Goal: Transaction & Acquisition: Book appointment/travel/reservation

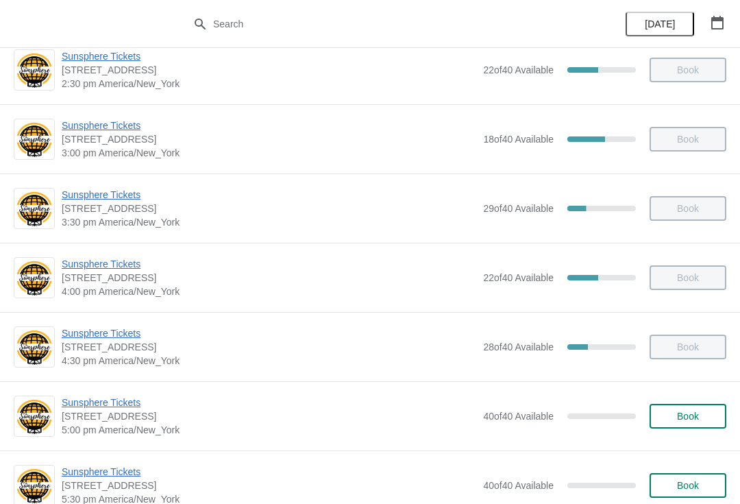
scroll to position [703, 0]
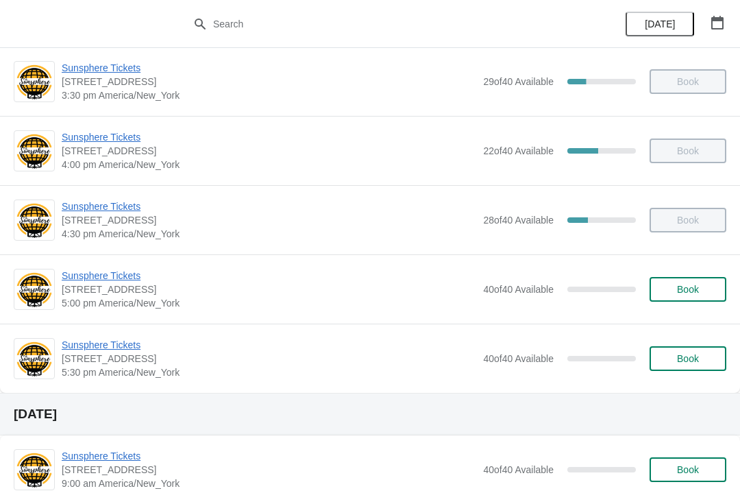
click at [703, 293] on span "Book" at bounding box center [688, 289] width 52 height 11
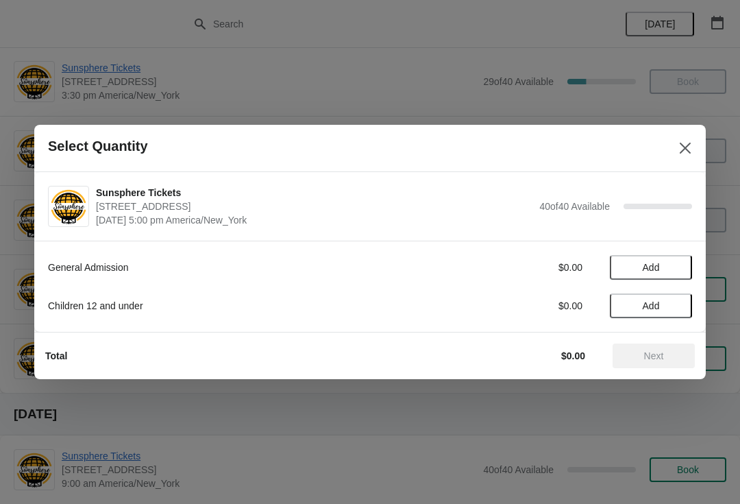
click at [662, 269] on span "Add" at bounding box center [652, 267] width 58 height 11
click at [670, 303] on span "Add" at bounding box center [652, 305] width 58 height 11
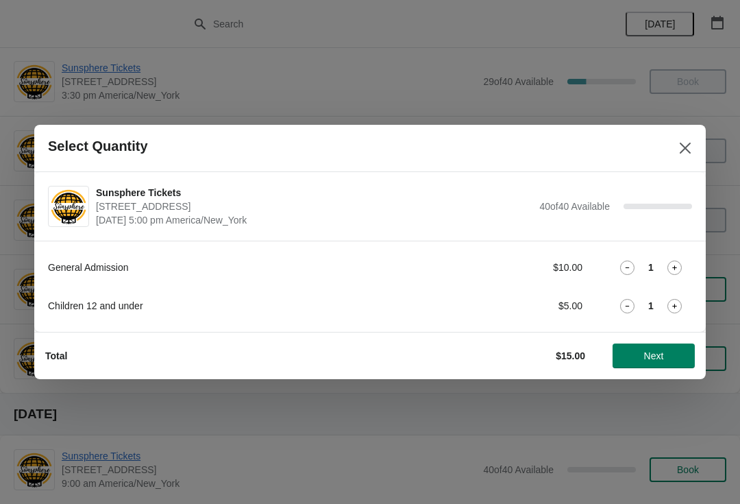
click at [682, 307] on icon at bounding box center [675, 306] width 14 height 14
click at [658, 357] on span "Next" at bounding box center [654, 355] width 20 height 11
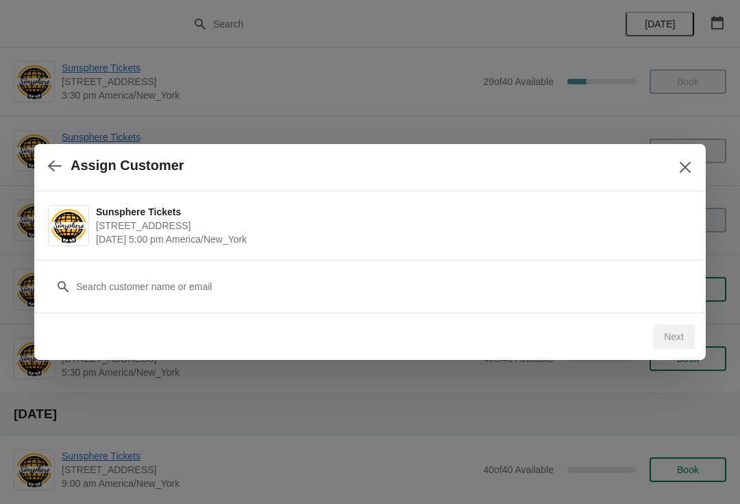
click at [51, 175] on button "button" at bounding box center [55, 165] width 25 height 27
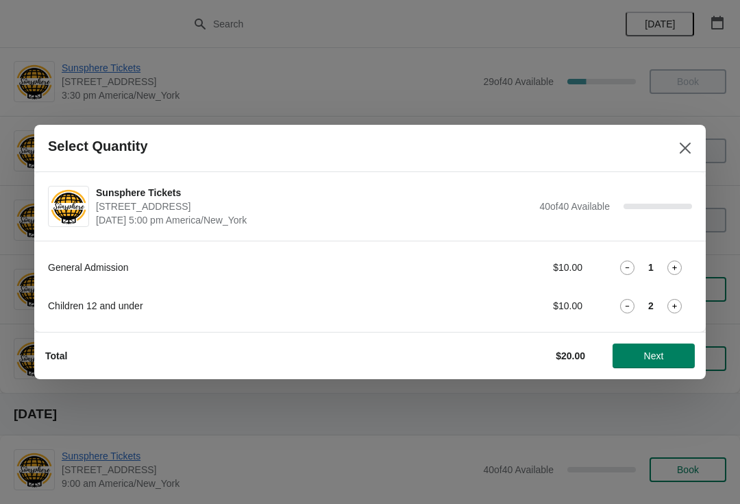
click at [691, 314] on div "Children 12 and under $10.00 2" at bounding box center [370, 305] width 644 height 25
click at [661, 352] on span "Next" at bounding box center [654, 355] width 20 height 11
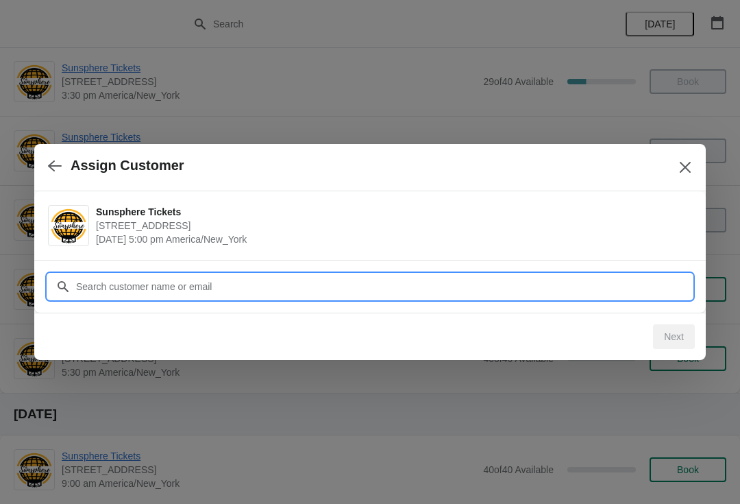
click at [280, 278] on input "Customer" at bounding box center [383, 286] width 617 height 25
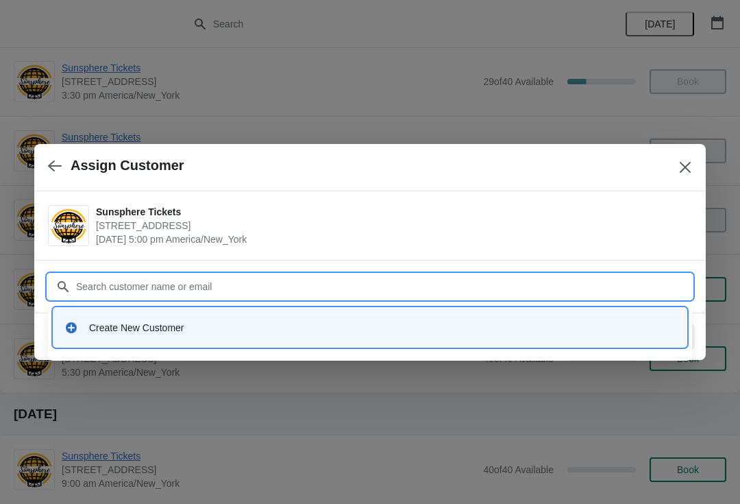
click at [156, 327] on div "Create New Customer" at bounding box center [382, 328] width 587 height 14
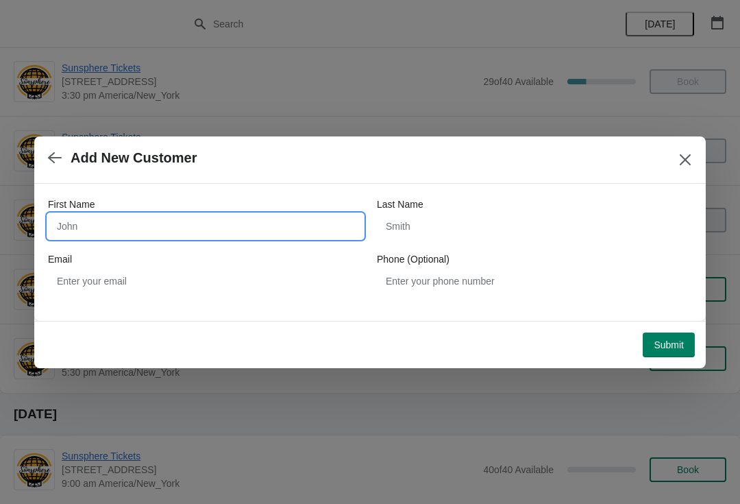
click at [159, 238] on input "First Name" at bounding box center [205, 226] width 315 height 25
type input "W"
click at [679, 336] on button "Submit" at bounding box center [669, 345] width 52 height 25
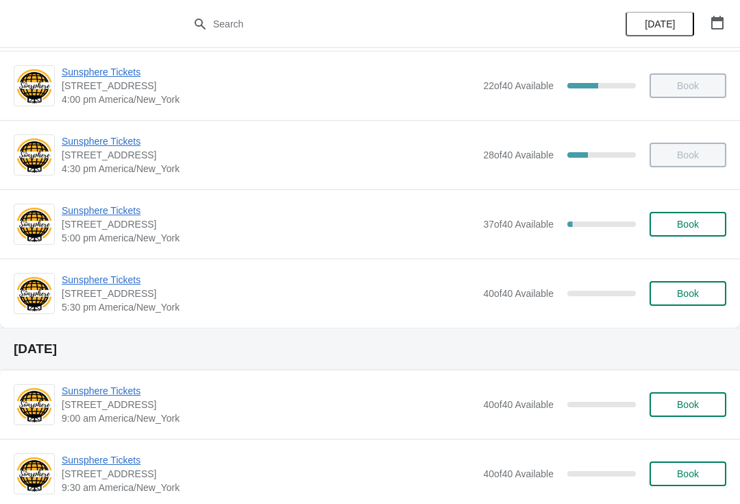
scroll to position [782, 0]
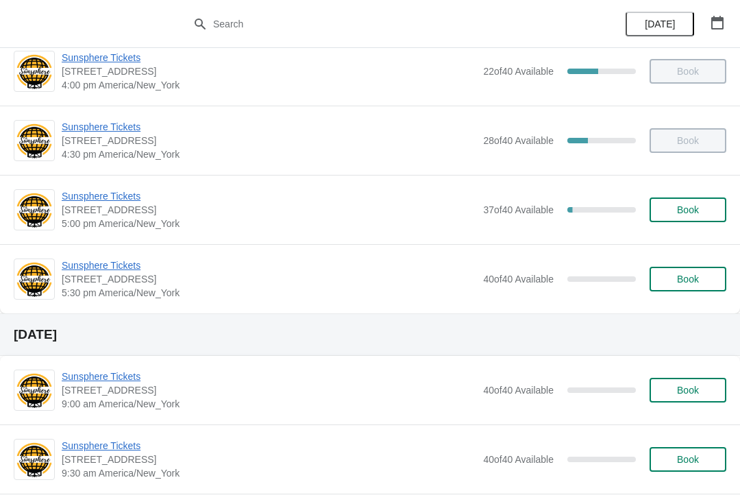
click at [699, 208] on span "Book" at bounding box center [688, 209] width 22 height 11
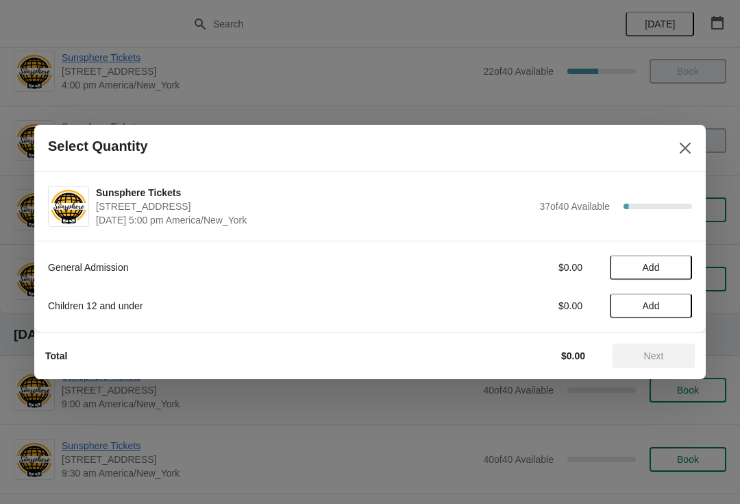
click at [666, 278] on button "Add" at bounding box center [651, 267] width 82 height 25
click at [662, 344] on button "Next" at bounding box center [654, 355] width 82 height 25
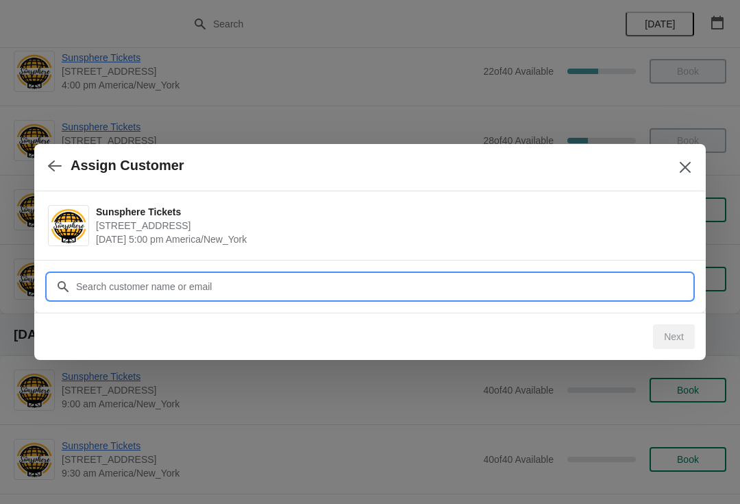
click at [616, 293] on input "Customer" at bounding box center [383, 286] width 617 height 25
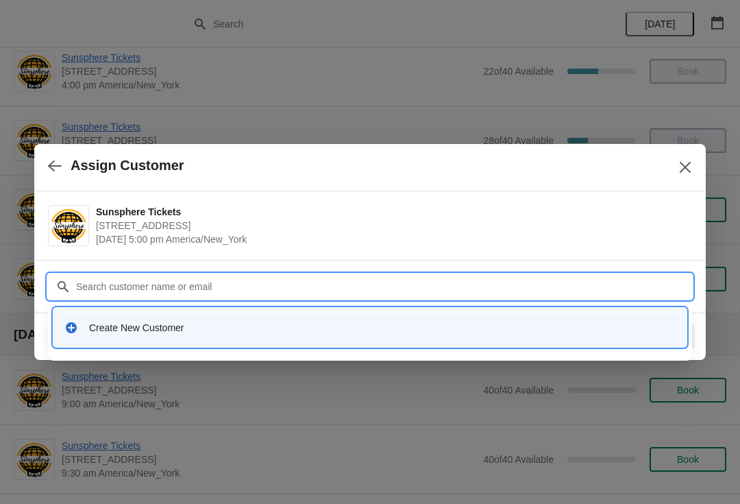
click at [296, 323] on div "Create New Customer" at bounding box center [382, 328] width 587 height 14
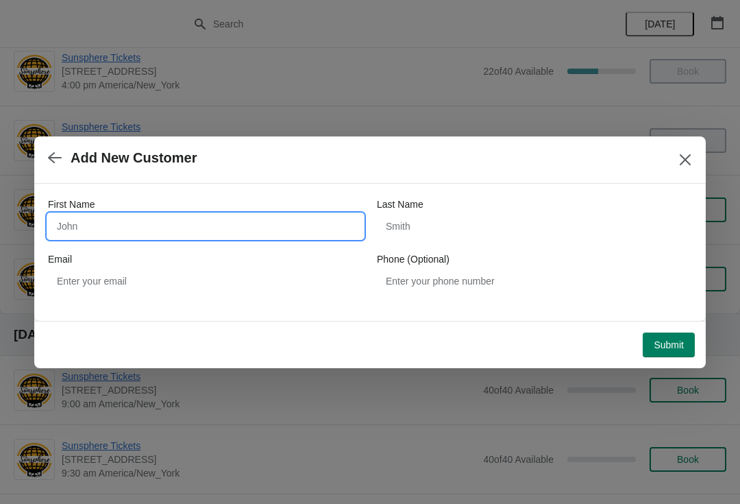
click at [272, 218] on input "First Name" at bounding box center [205, 226] width 315 height 25
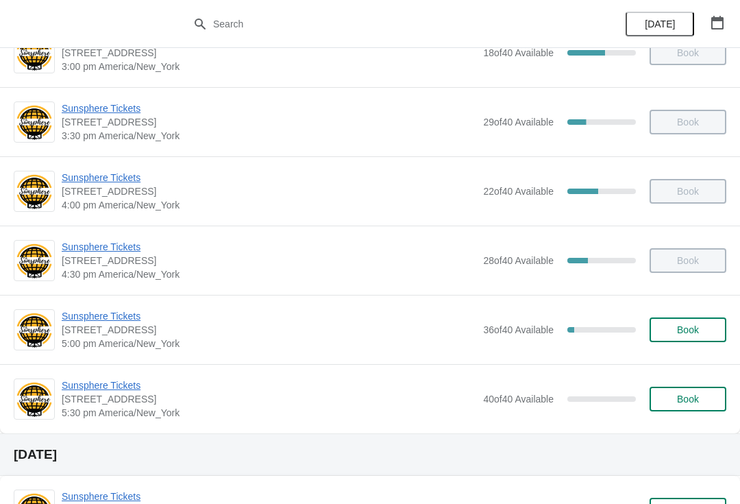
scroll to position [663, 0]
click at [693, 333] on span "Book" at bounding box center [688, 329] width 22 height 11
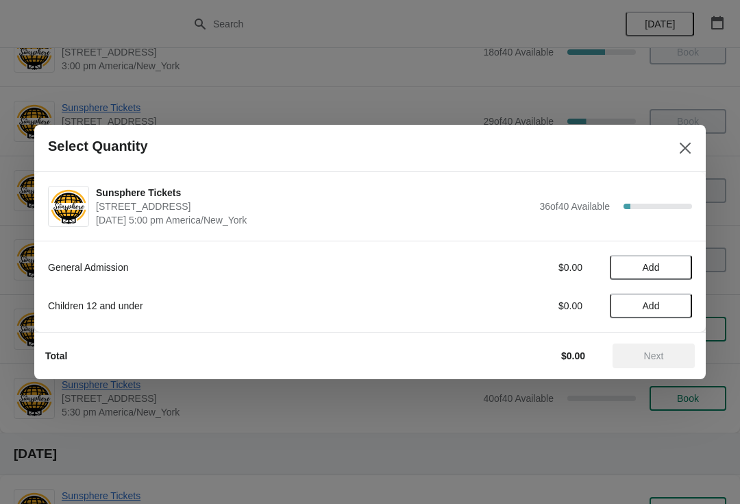
click at [682, 268] on button "Add" at bounding box center [651, 267] width 82 height 25
click at [681, 266] on icon at bounding box center [675, 268] width 14 height 14
click at [672, 311] on button "Add" at bounding box center [651, 305] width 82 height 25
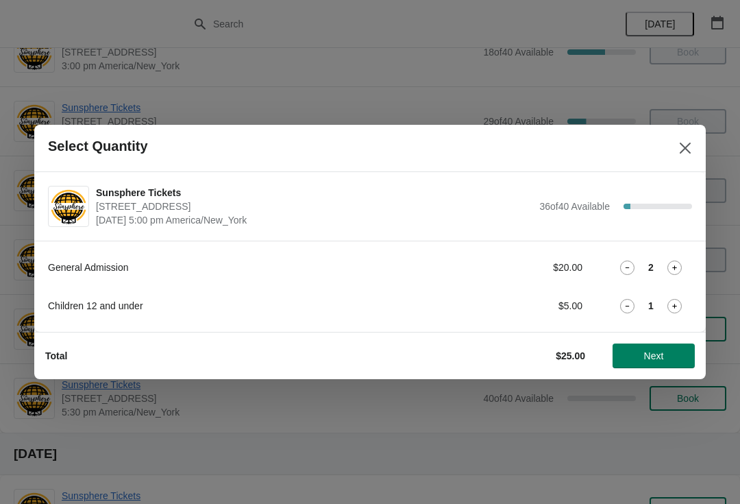
click at [642, 364] on button "Next" at bounding box center [654, 355] width 82 height 25
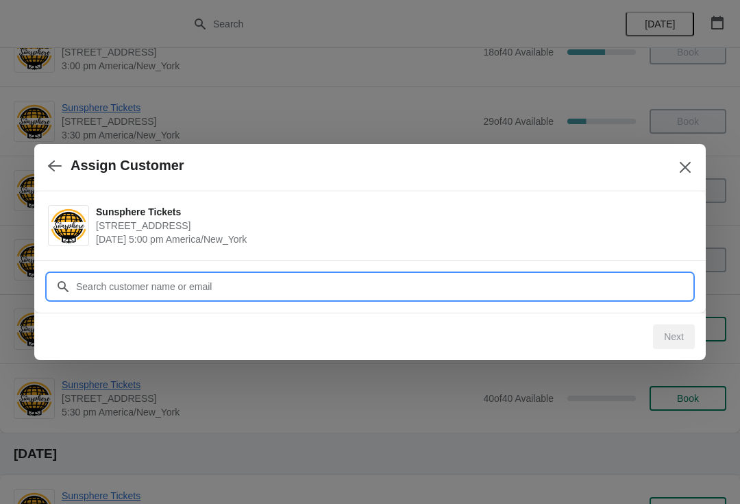
click at [573, 293] on input "Customer" at bounding box center [383, 286] width 617 height 25
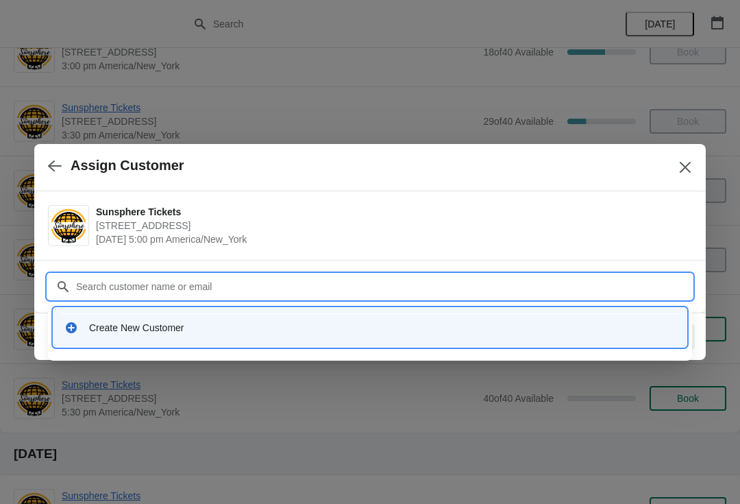
click at [254, 311] on div "Create New Customer" at bounding box center [370, 327] width 634 height 39
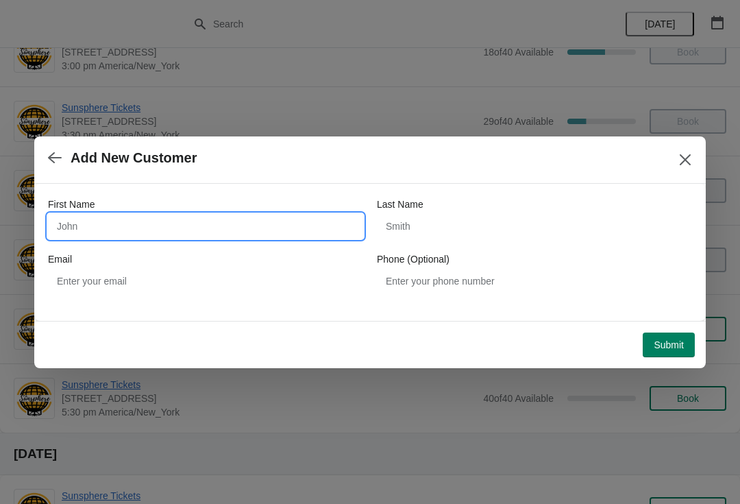
click at [237, 221] on input "First Name" at bounding box center [205, 226] width 315 height 25
type input "W"
click at [671, 327] on div "Submit" at bounding box center [367, 342] width 655 height 30
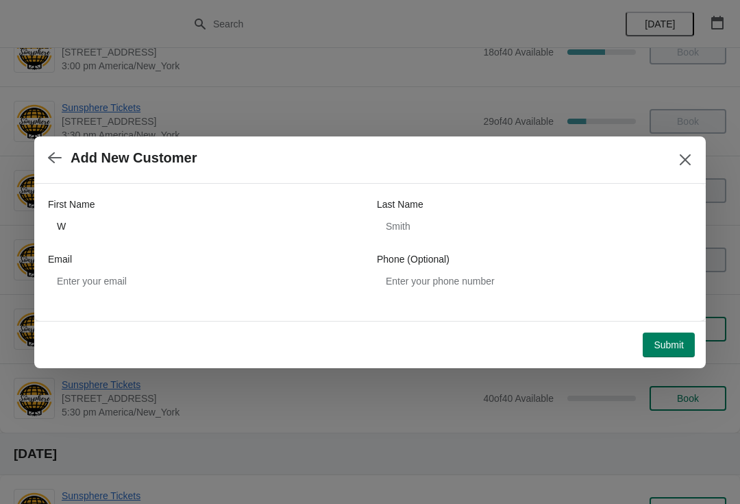
click at [675, 346] on span "Submit" at bounding box center [669, 344] width 30 height 11
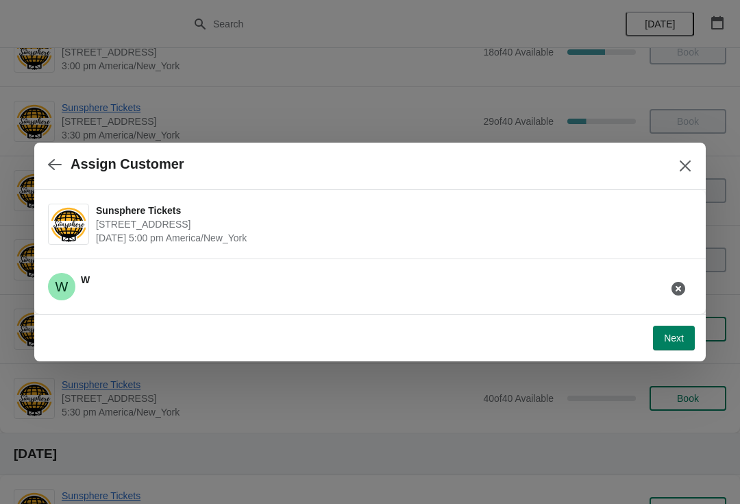
click at [677, 336] on span "Next" at bounding box center [674, 338] width 20 height 11
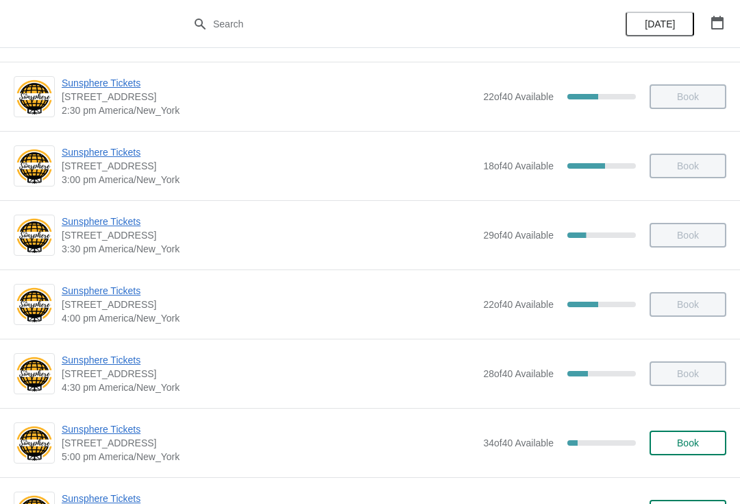
scroll to position [620, 0]
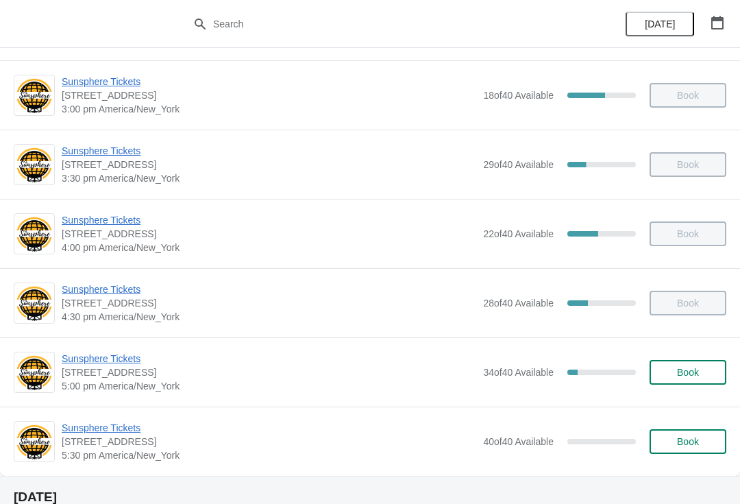
click at [692, 374] on span "Book" at bounding box center [688, 372] width 22 height 11
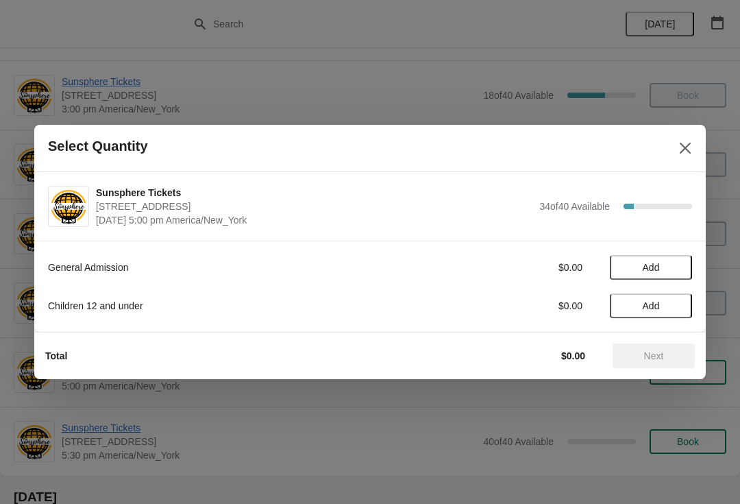
click at [670, 265] on span "Add" at bounding box center [652, 267] width 58 height 11
click at [664, 317] on button "Add" at bounding box center [651, 305] width 82 height 25
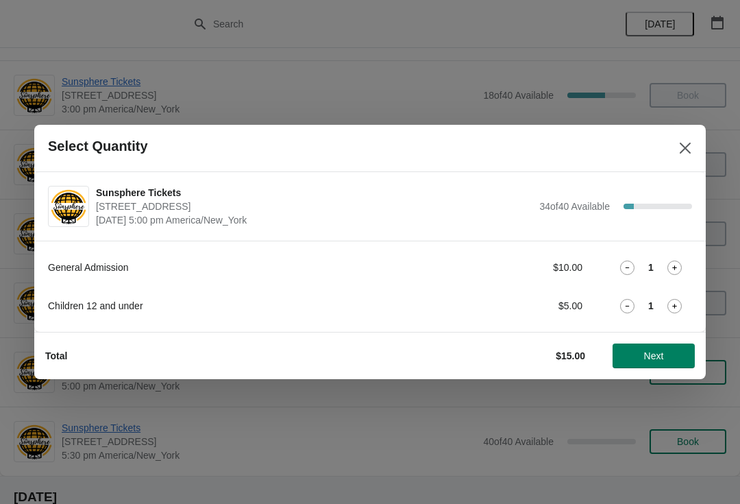
click at [639, 361] on button "Next" at bounding box center [654, 355] width 82 height 25
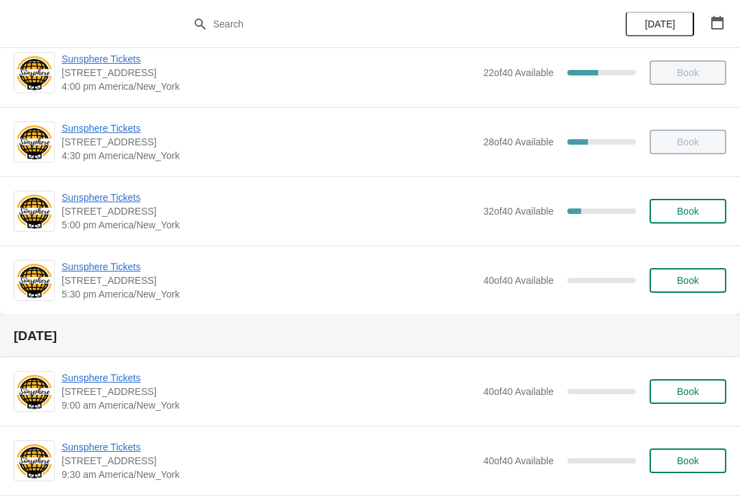
scroll to position [780, 0]
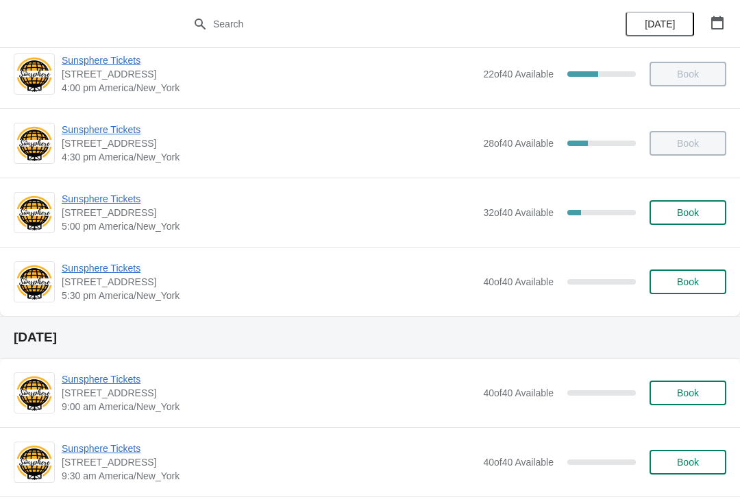
click at [706, 204] on button "Book" at bounding box center [688, 212] width 77 height 25
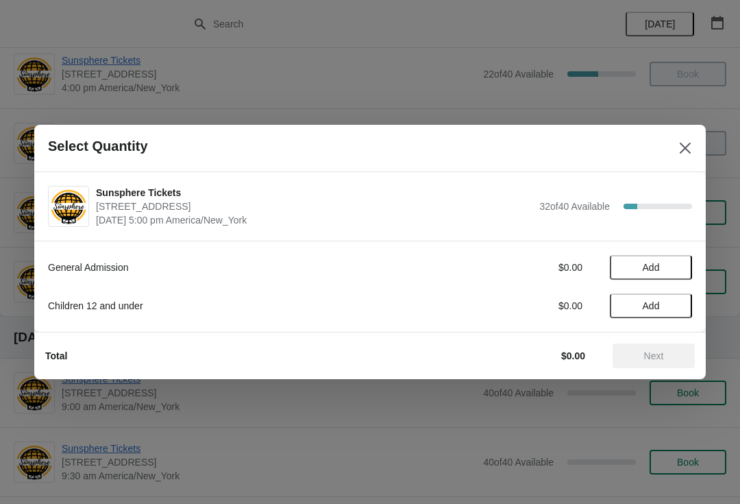
click at [666, 274] on button "Add" at bounding box center [651, 267] width 82 height 25
click at [675, 269] on icon at bounding box center [675, 267] width 5 height 5
click at [655, 360] on span "Next" at bounding box center [654, 355] width 20 height 11
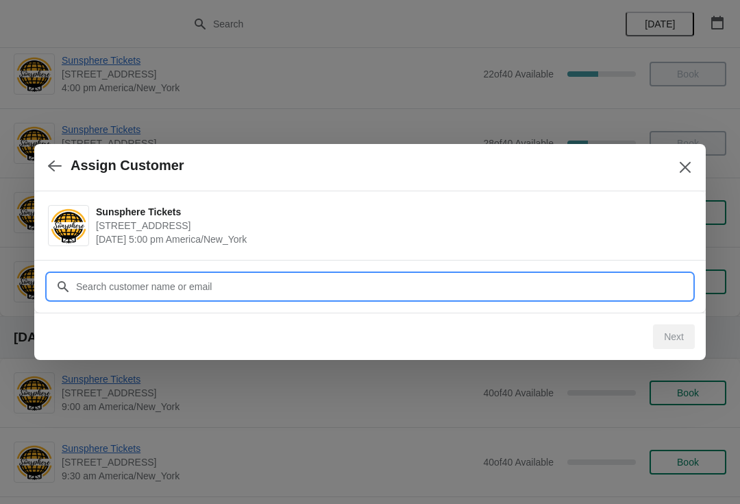
click at [596, 293] on input "Customer" at bounding box center [383, 286] width 617 height 25
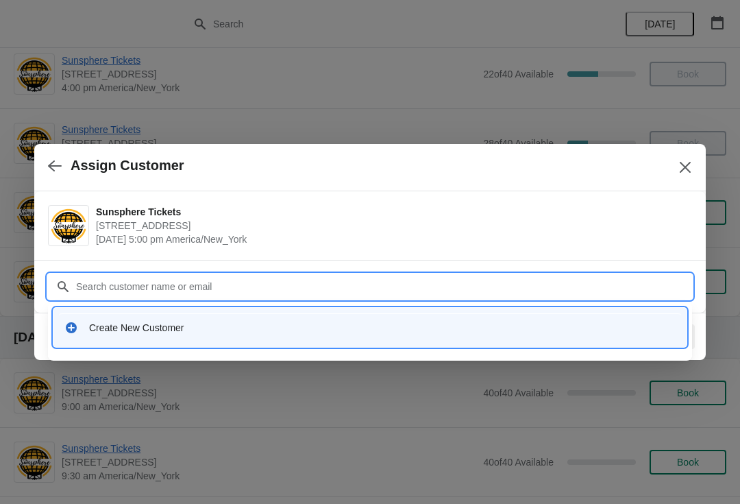
click at [228, 340] on div "Create New Customer" at bounding box center [370, 327] width 623 height 28
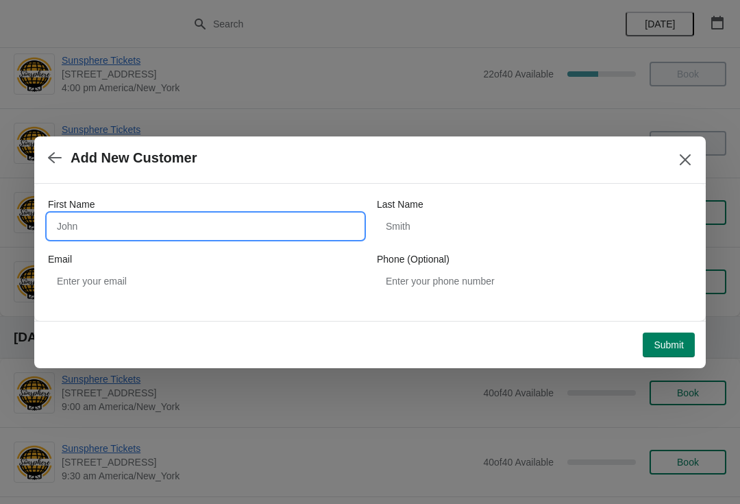
click at [156, 224] on input "First Name" at bounding box center [205, 226] width 315 height 25
type input "W"
click at [669, 329] on div "Submit" at bounding box center [367, 342] width 655 height 30
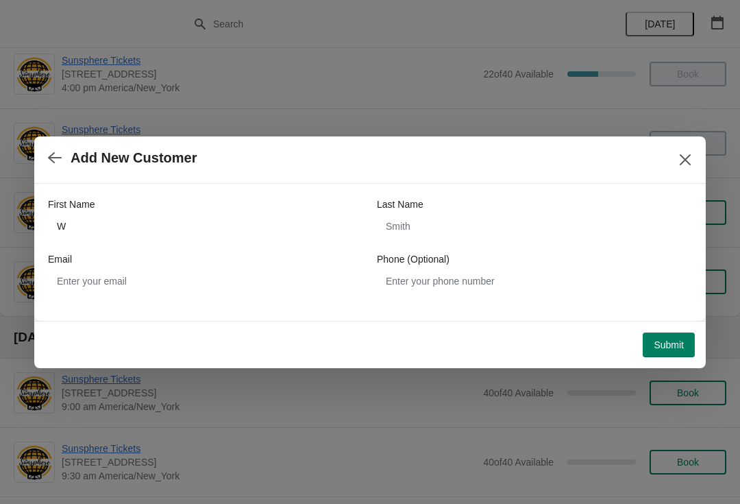
click at [682, 339] on span "Submit" at bounding box center [669, 344] width 30 height 11
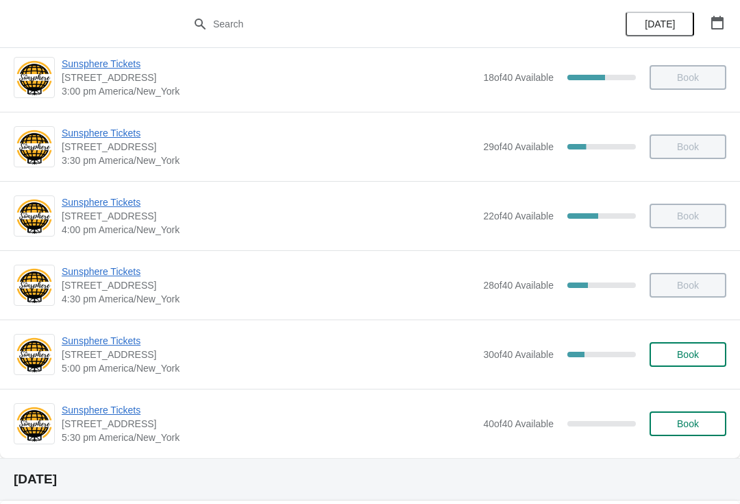
scroll to position [657, 0]
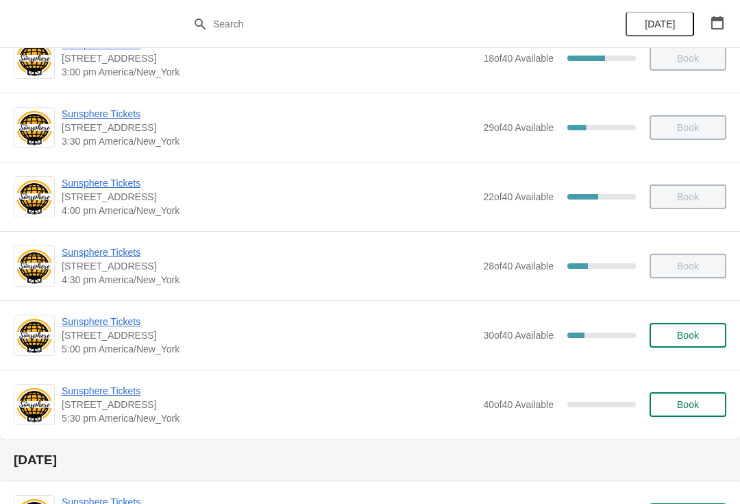
click at [687, 372] on div "Sunsphere Tickets [STREET_ADDRESS] 5:30 pm [GEOGRAPHIC_DATA]/New_York 40 of 40 …" at bounding box center [370, 404] width 740 height 69
click at [694, 330] on span "Book" at bounding box center [688, 335] width 22 height 11
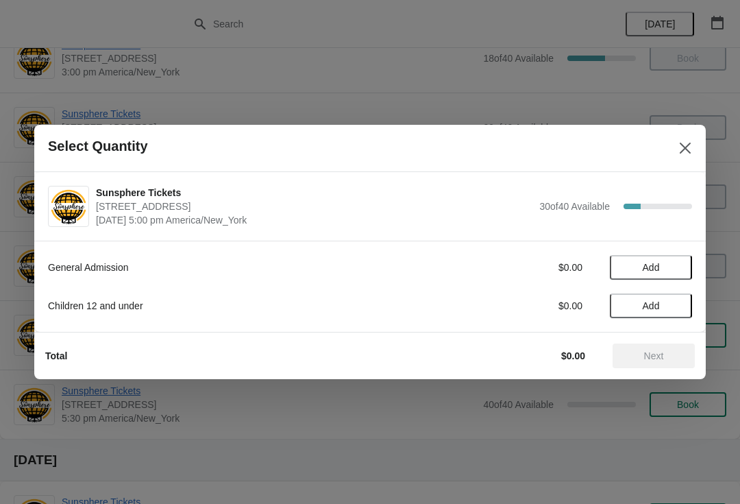
click at [682, 250] on div "General Admission $0.00 Add Children 12 and under $0.00 Add" at bounding box center [370, 279] width 644 height 77
click at [684, 270] on button "Add" at bounding box center [651, 267] width 82 height 25
click at [682, 347] on button "Next" at bounding box center [654, 355] width 82 height 25
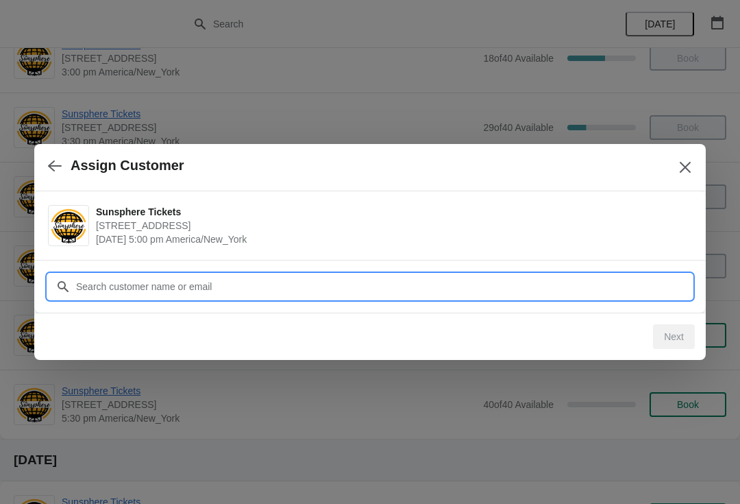
click at [572, 286] on input "Customer" at bounding box center [383, 286] width 617 height 25
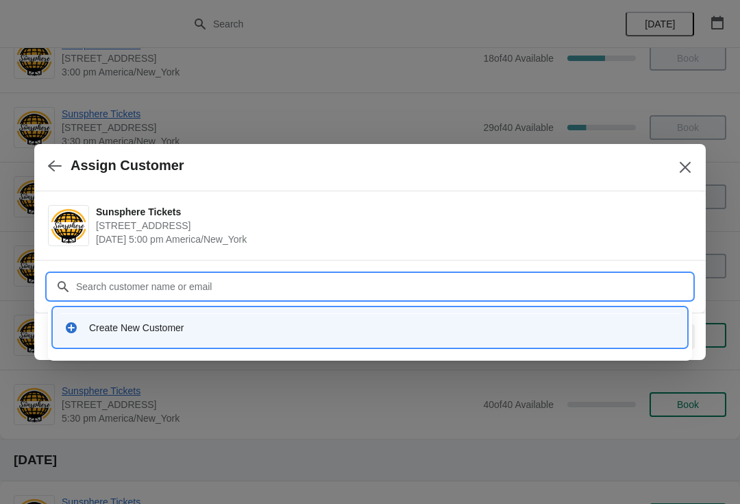
click at [300, 325] on div "Create New Customer" at bounding box center [382, 328] width 587 height 14
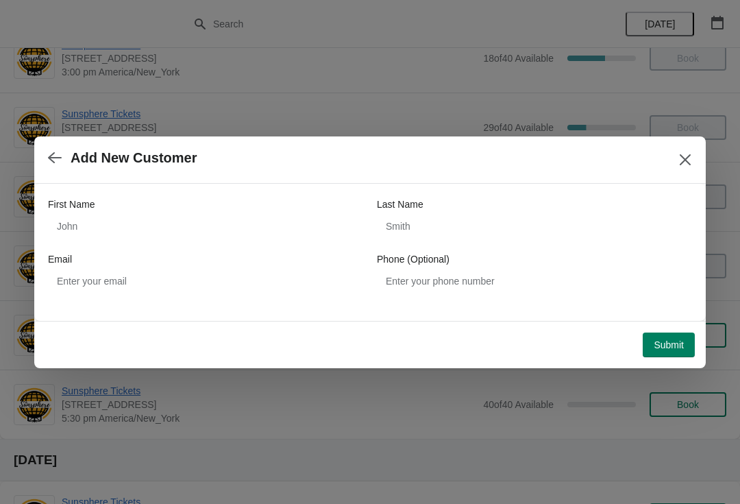
click at [152, 206] on div "First Name" at bounding box center [205, 204] width 315 height 14
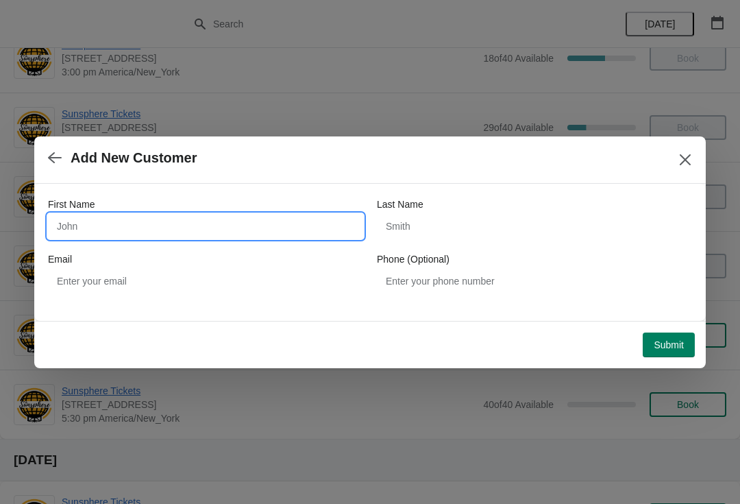
click at [148, 214] on input "First Name" at bounding box center [205, 226] width 315 height 25
type input "W"
click at [662, 335] on button "Submit" at bounding box center [669, 345] width 52 height 25
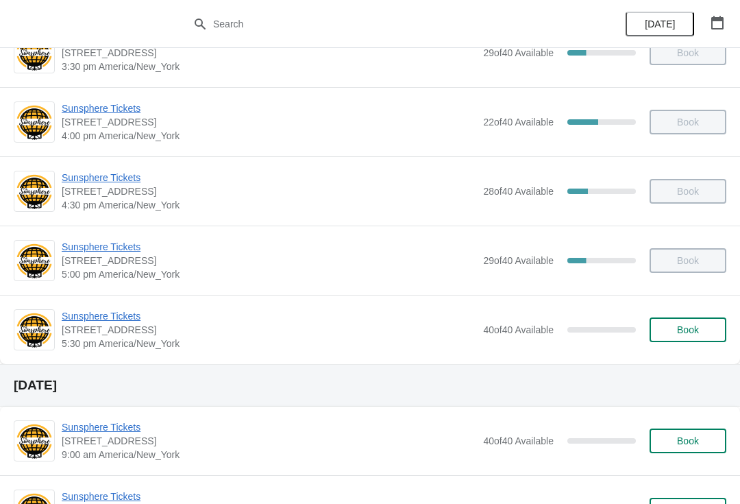
scroll to position [736, 0]
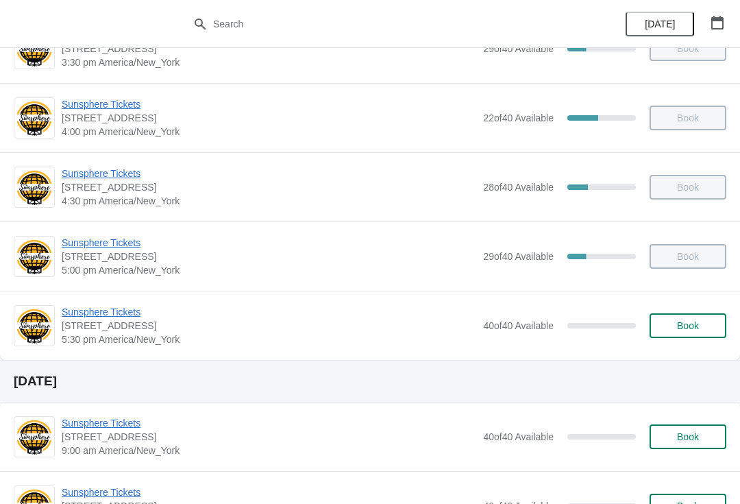
click at [670, 336] on button "Book" at bounding box center [688, 325] width 77 height 25
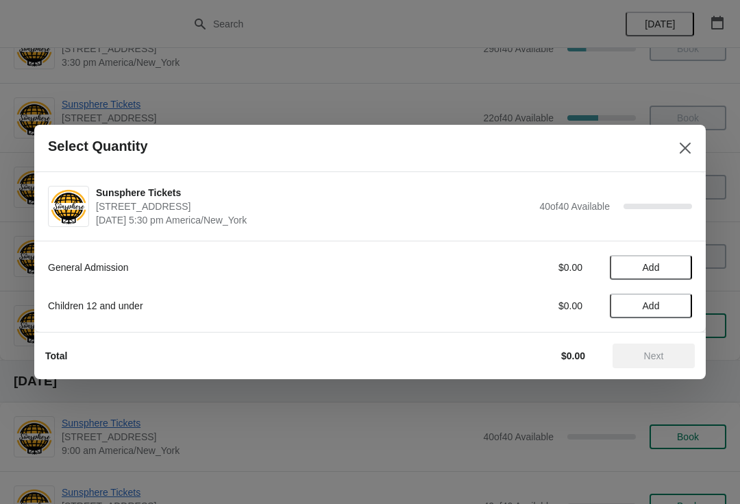
click at [675, 265] on span "Add" at bounding box center [652, 267] width 58 height 11
click at [692, 255] on div "General Admission $10.00 1" at bounding box center [370, 267] width 644 height 25
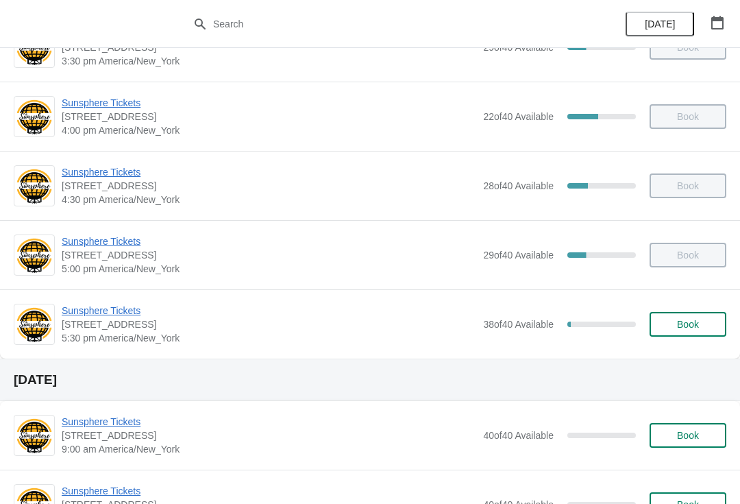
scroll to position [743, 0]
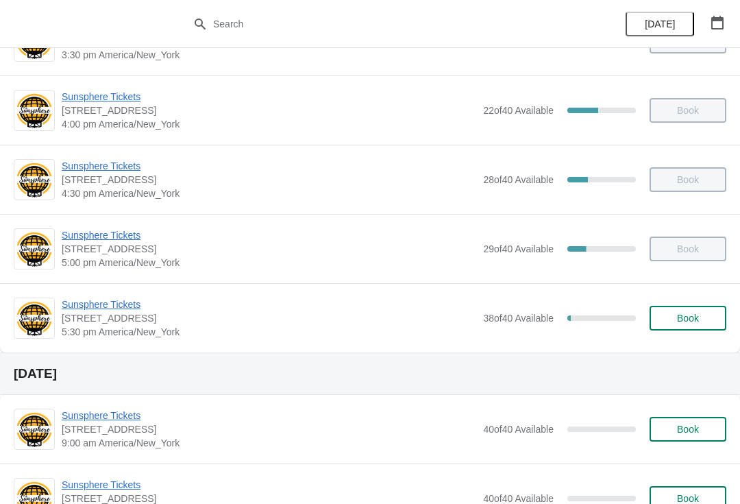
click at [673, 302] on div "Sunsphere Tickets [STREET_ADDRESS] 5:30 pm [GEOGRAPHIC_DATA]/New_York 38 of 40 …" at bounding box center [394, 318] width 665 height 41
click at [707, 318] on span "Book" at bounding box center [688, 318] width 52 height 11
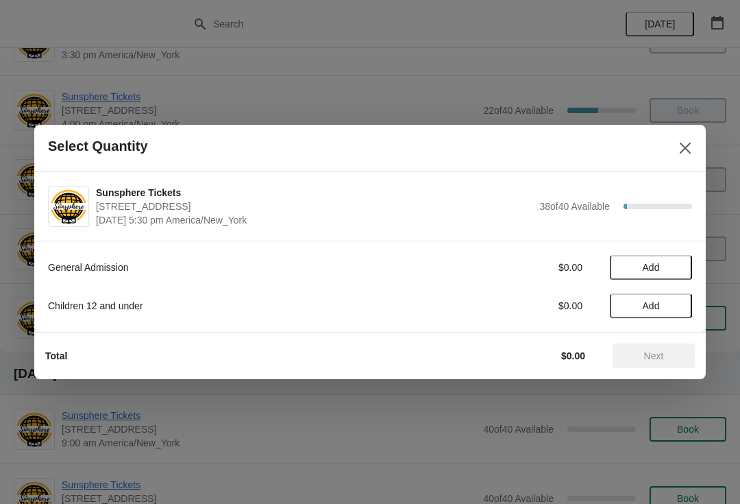
click at [662, 265] on span "Add" at bounding box center [652, 267] width 58 height 11
click at [671, 270] on icon at bounding box center [675, 268] width 14 height 14
click at [673, 269] on icon at bounding box center [675, 268] width 14 height 14
click at [674, 274] on icon at bounding box center [675, 268] width 14 height 14
click at [656, 343] on button "Next" at bounding box center [654, 355] width 82 height 25
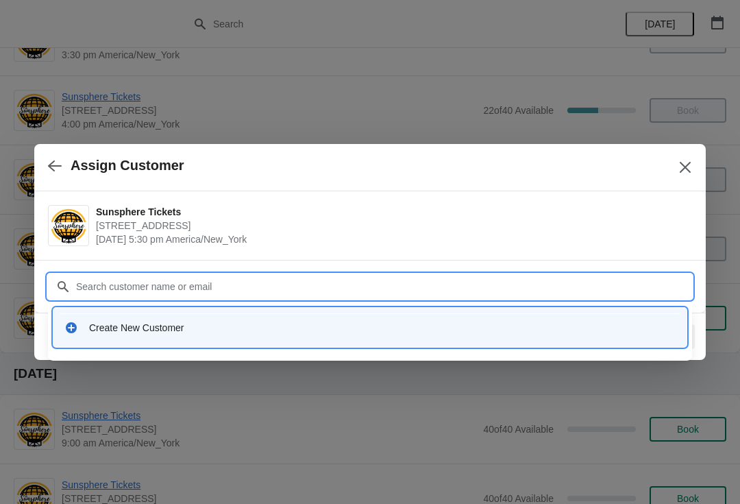
click at [242, 308] on div "Create New Customer" at bounding box center [370, 327] width 634 height 39
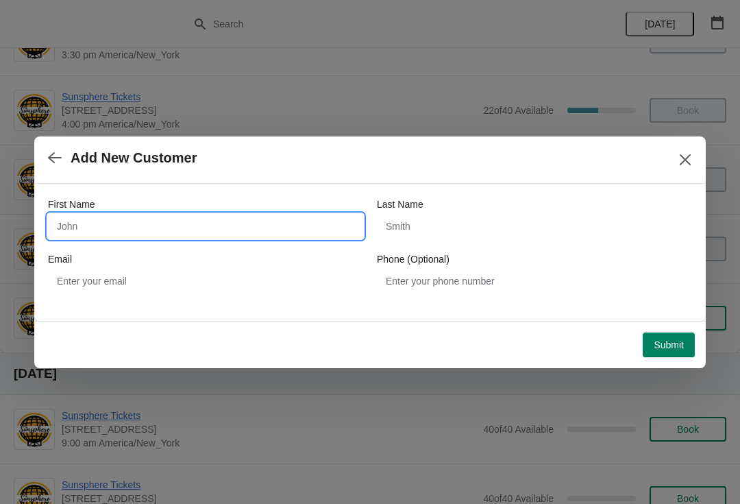
click at [220, 238] on input "First Name" at bounding box center [205, 226] width 315 height 25
type input "W"
click at [662, 328] on div "Submit" at bounding box center [367, 342] width 655 height 30
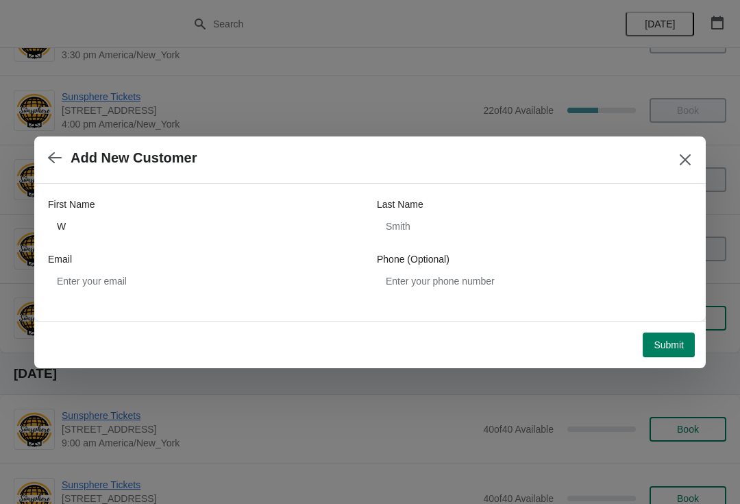
click at [654, 355] on button "Submit" at bounding box center [669, 345] width 52 height 25
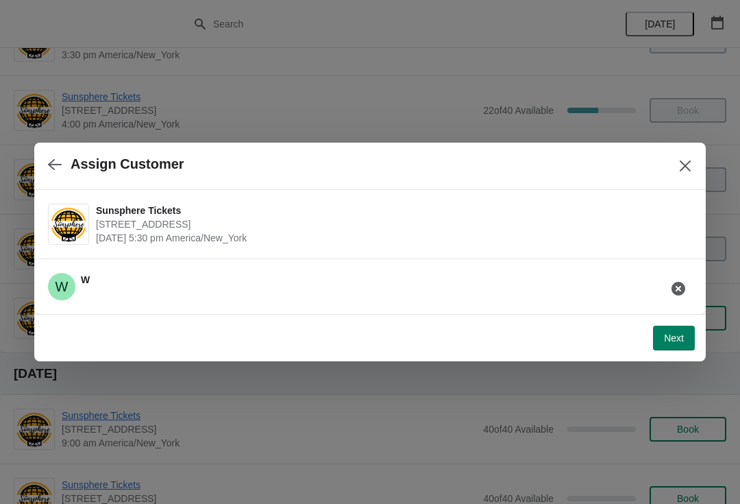
click at [686, 335] on button "Next" at bounding box center [674, 338] width 42 height 25
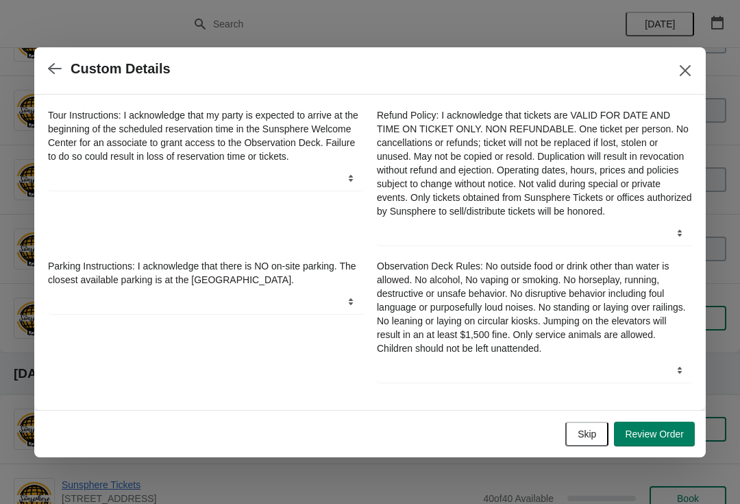
click at [594, 439] on span "Skip" at bounding box center [587, 434] width 19 height 11
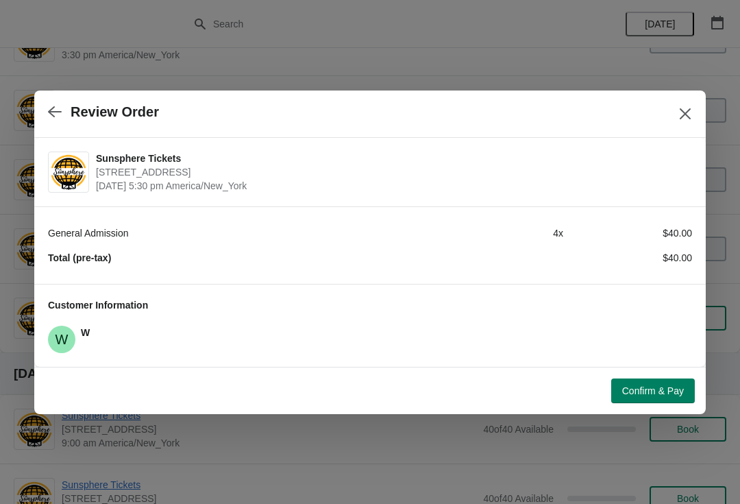
click at [651, 379] on button "Confirm & Pay" at bounding box center [654, 390] width 84 height 25
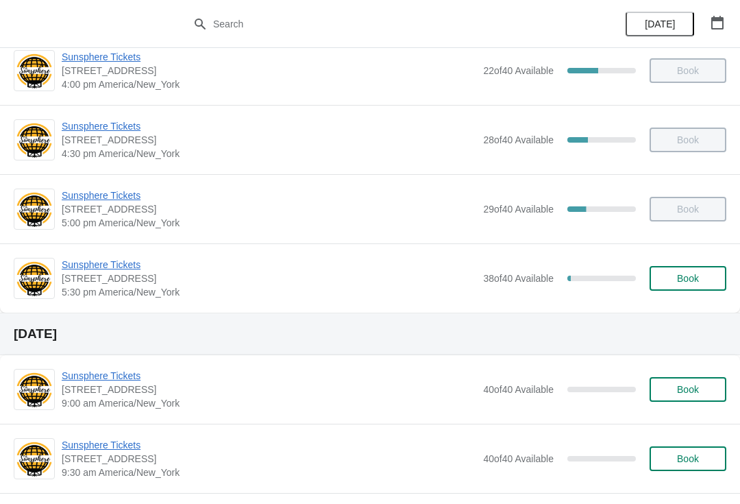
scroll to position [786, 0]
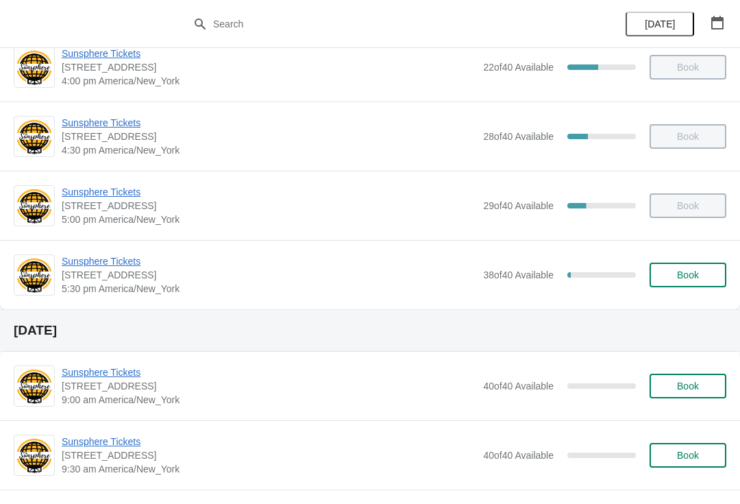
click at [681, 285] on button "Book" at bounding box center [688, 275] width 77 height 25
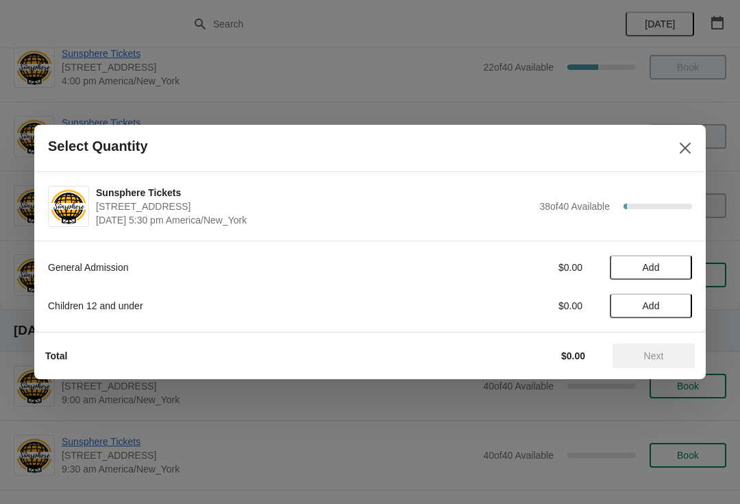
click at [672, 277] on button "Add" at bounding box center [651, 267] width 82 height 25
click at [653, 362] on button "Next" at bounding box center [654, 355] width 82 height 25
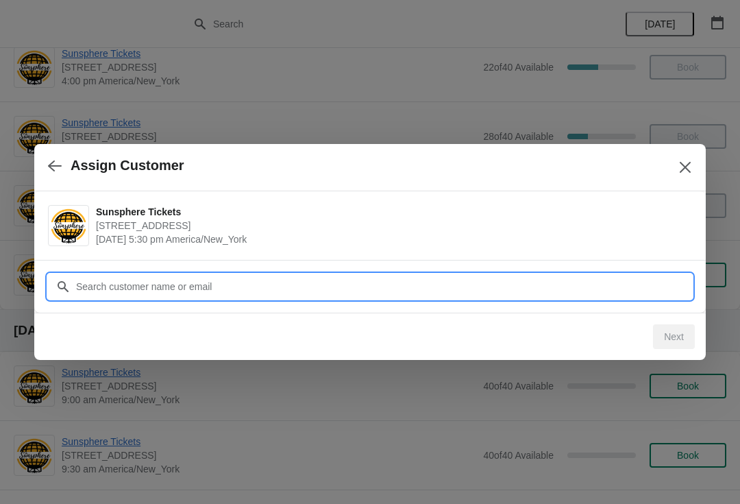
click at [562, 281] on input "Customer" at bounding box center [383, 286] width 617 height 25
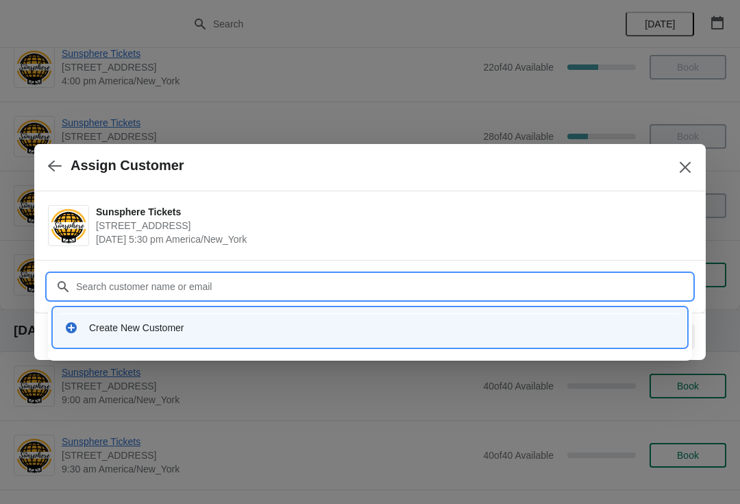
click at [239, 337] on div "Create New Customer" at bounding box center [370, 327] width 623 height 28
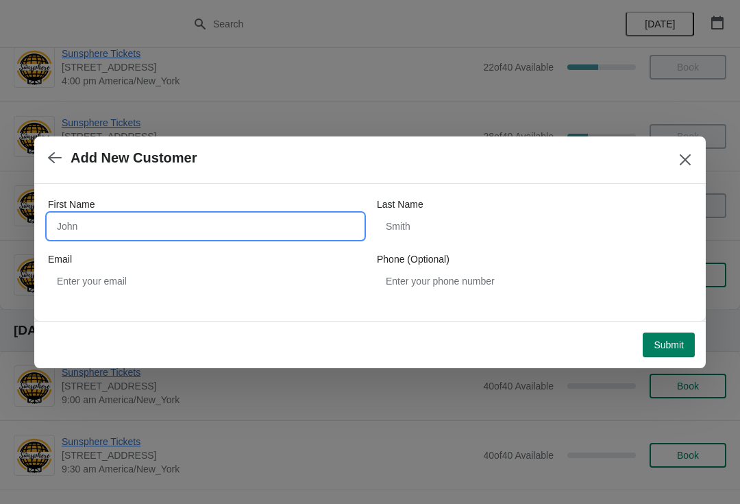
click at [152, 237] on input "First Name" at bounding box center [205, 226] width 315 height 25
type input "W"
